Goal: Check status: Check status

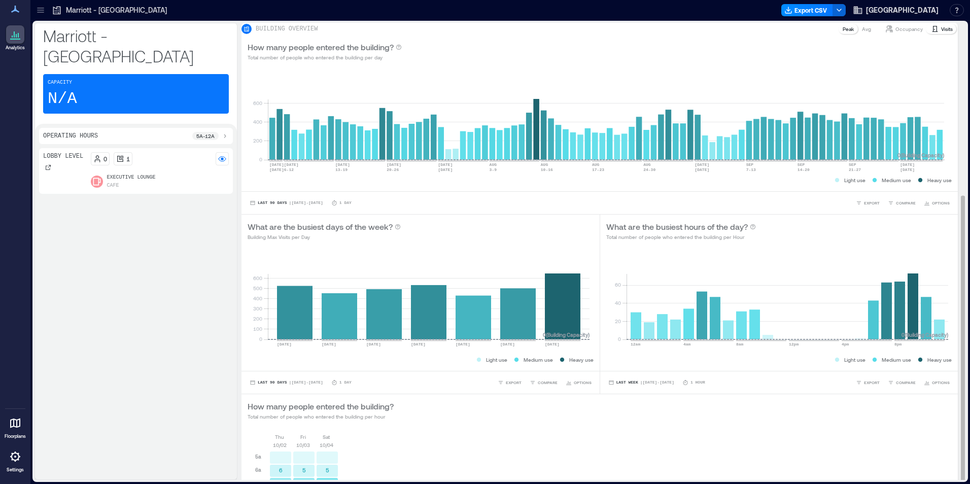
scroll to position [275, 0]
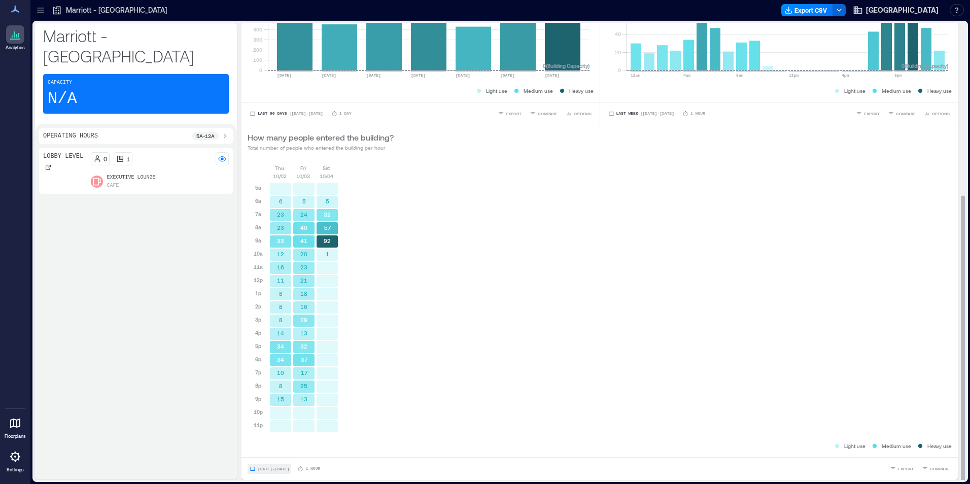
click at [276, 467] on span "Oct 2, 2025 - Oct 4, 2025" at bounding box center [273, 469] width 31 height 5
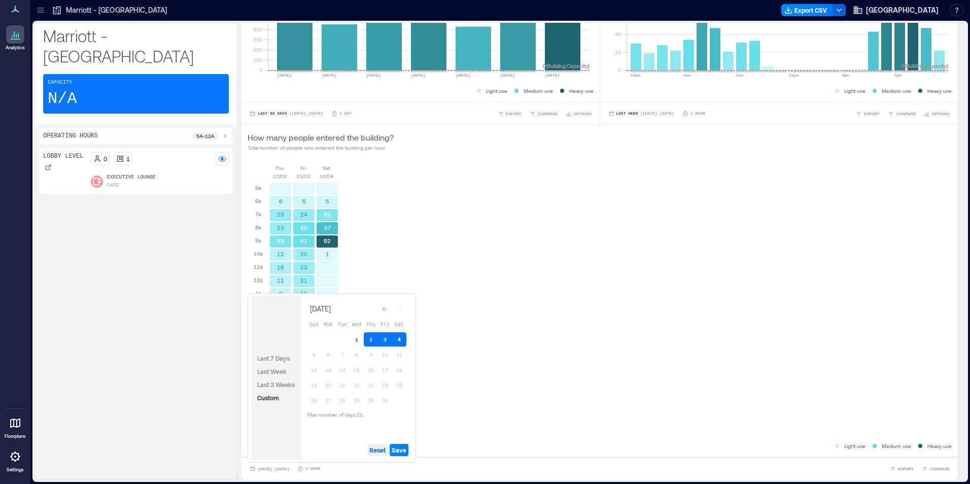
click at [381, 454] on span "Reset" at bounding box center [377, 450] width 16 height 8
click at [397, 340] on button "4" at bounding box center [399, 339] width 14 height 14
click at [382, 341] on button "3" at bounding box center [385, 339] width 14 height 14
click at [371, 334] on button "2" at bounding box center [371, 339] width 14 height 14
click at [399, 447] on span "Save" at bounding box center [399, 450] width 15 height 8
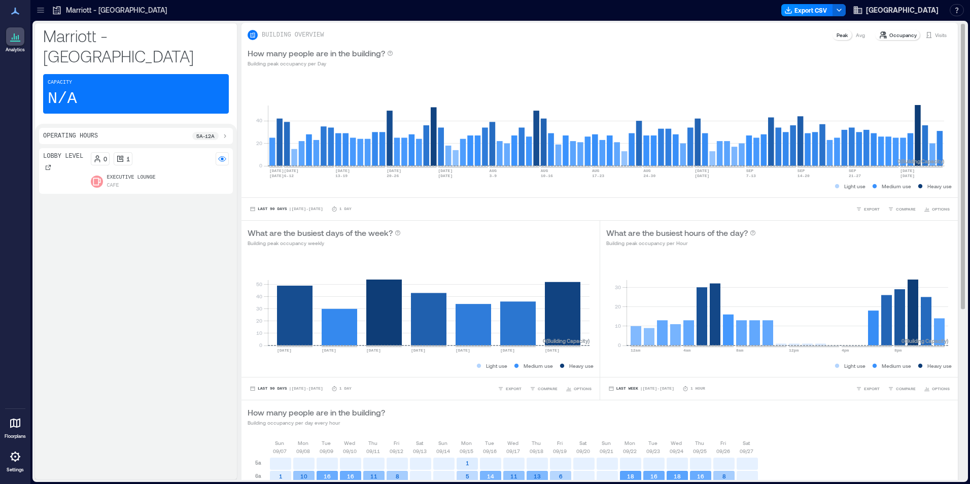
click at [935, 35] on p "Visits" at bounding box center [941, 35] width 12 height 8
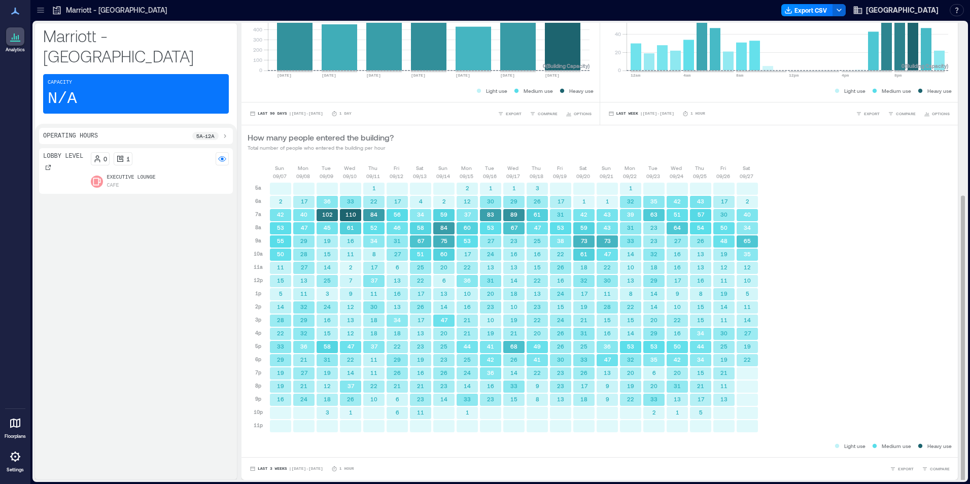
scroll to position [1, 0]
click at [274, 468] on span "Last 3 Weeks" at bounding box center [272, 468] width 29 height 0
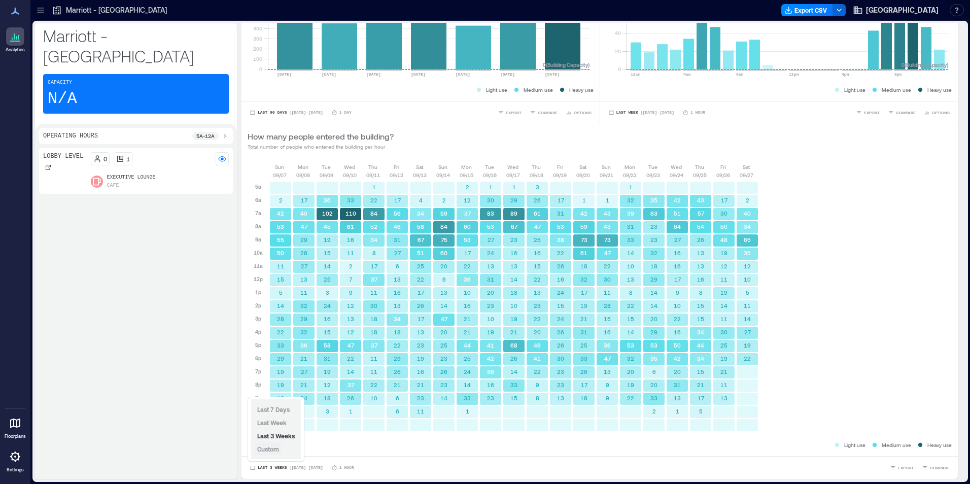
click at [281, 448] on button "Custom" at bounding box center [268, 449] width 26 height 12
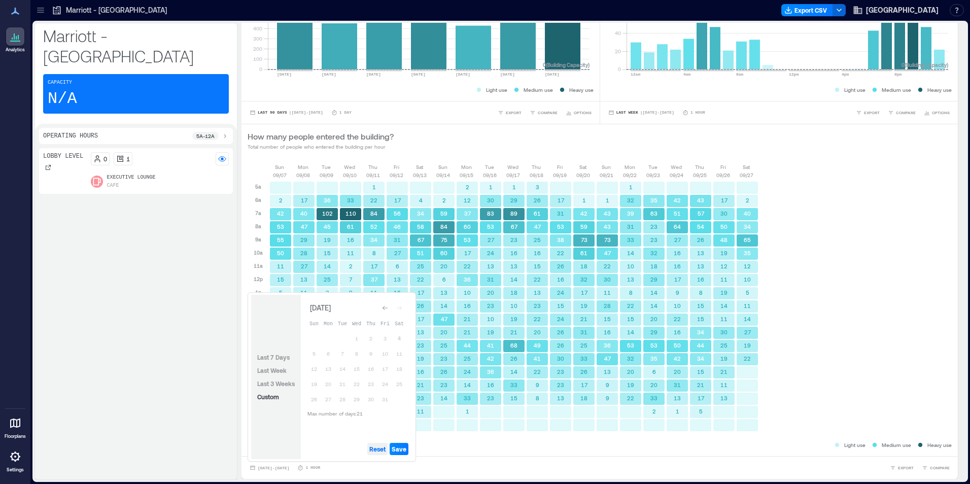
click at [382, 445] on span "Reset" at bounding box center [377, 449] width 16 height 8
click at [402, 341] on button "4" at bounding box center [399, 338] width 14 height 14
click at [389, 340] on button "3" at bounding box center [385, 338] width 14 height 14
click at [368, 342] on button "2" at bounding box center [371, 338] width 14 height 14
click at [405, 451] on span "Save" at bounding box center [399, 449] width 15 height 8
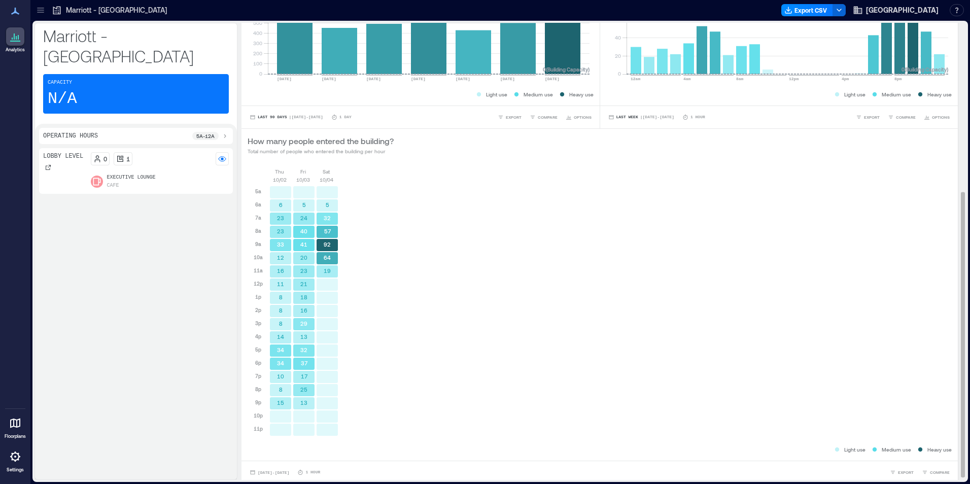
scroll to position [275, 0]
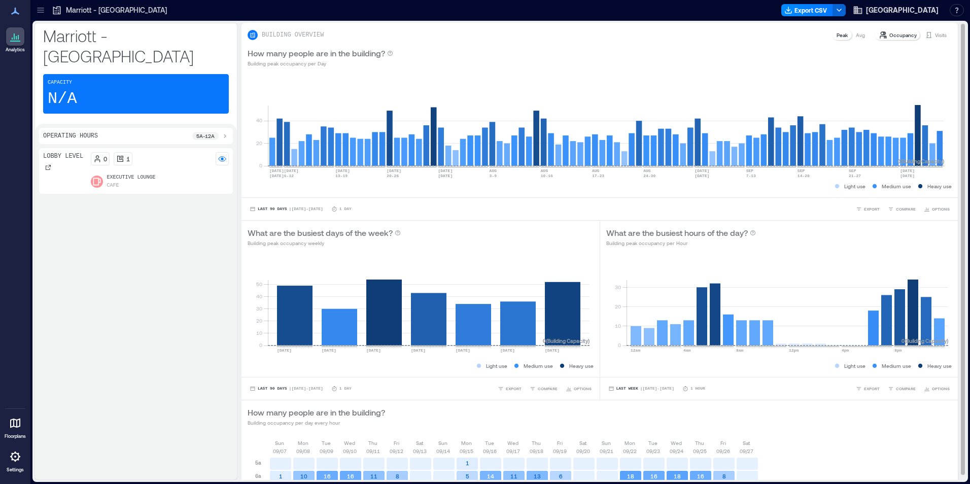
click at [935, 34] on p "Visits" at bounding box center [941, 35] width 12 height 8
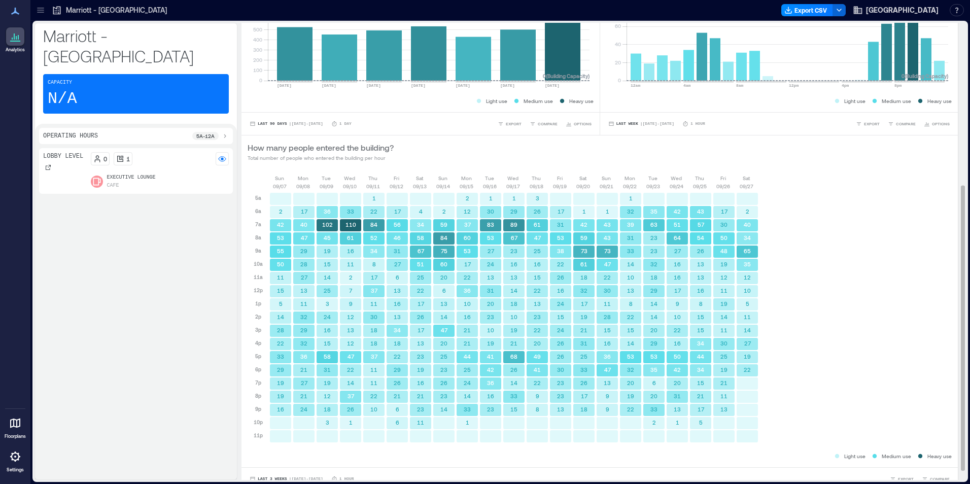
scroll to position [275, 0]
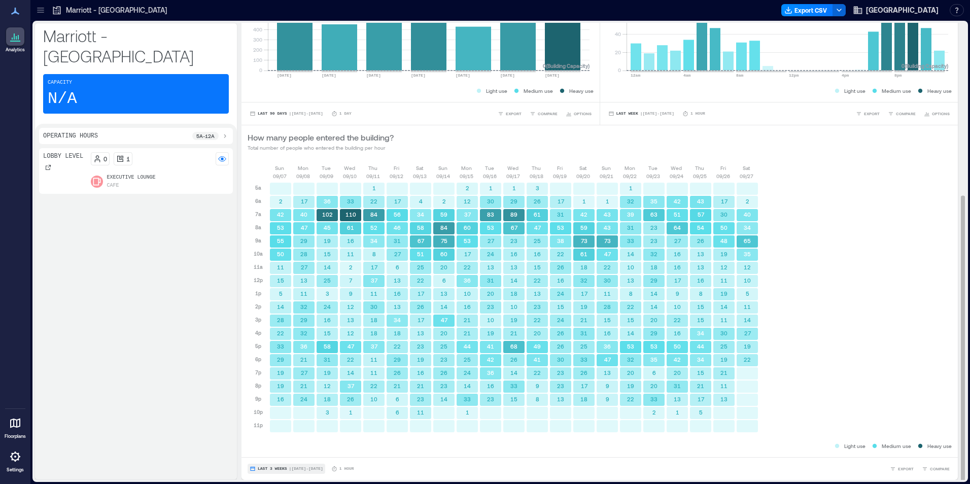
click at [284, 469] on span "Last 3 Weeks" at bounding box center [272, 469] width 29 height 0
click at [274, 453] on span "Custom" at bounding box center [268, 450] width 22 height 7
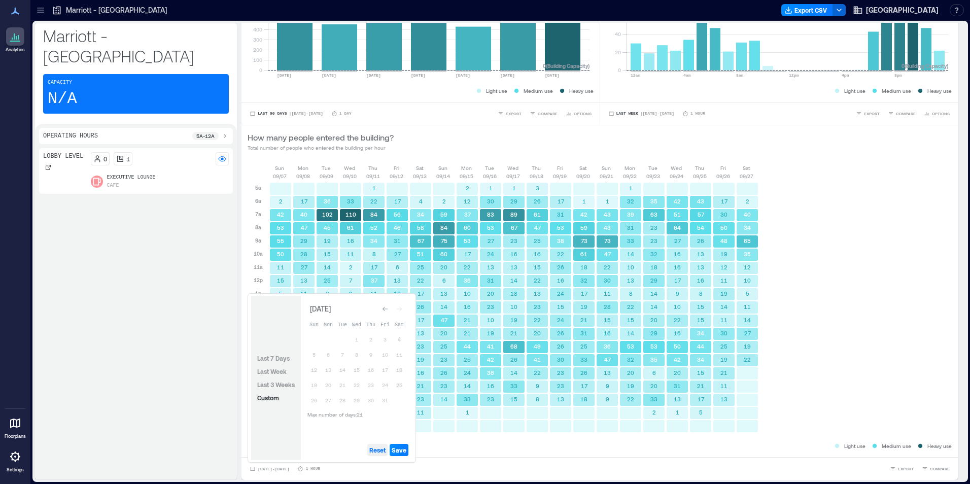
click at [370, 452] on span "Reset" at bounding box center [377, 450] width 16 height 8
click at [398, 346] on button "4" at bounding box center [399, 339] width 14 height 14
click at [391, 343] on button "3" at bounding box center [385, 339] width 14 height 14
click at [397, 451] on span "Save" at bounding box center [399, 450] width 15 height 8
